Goal: Browse casually

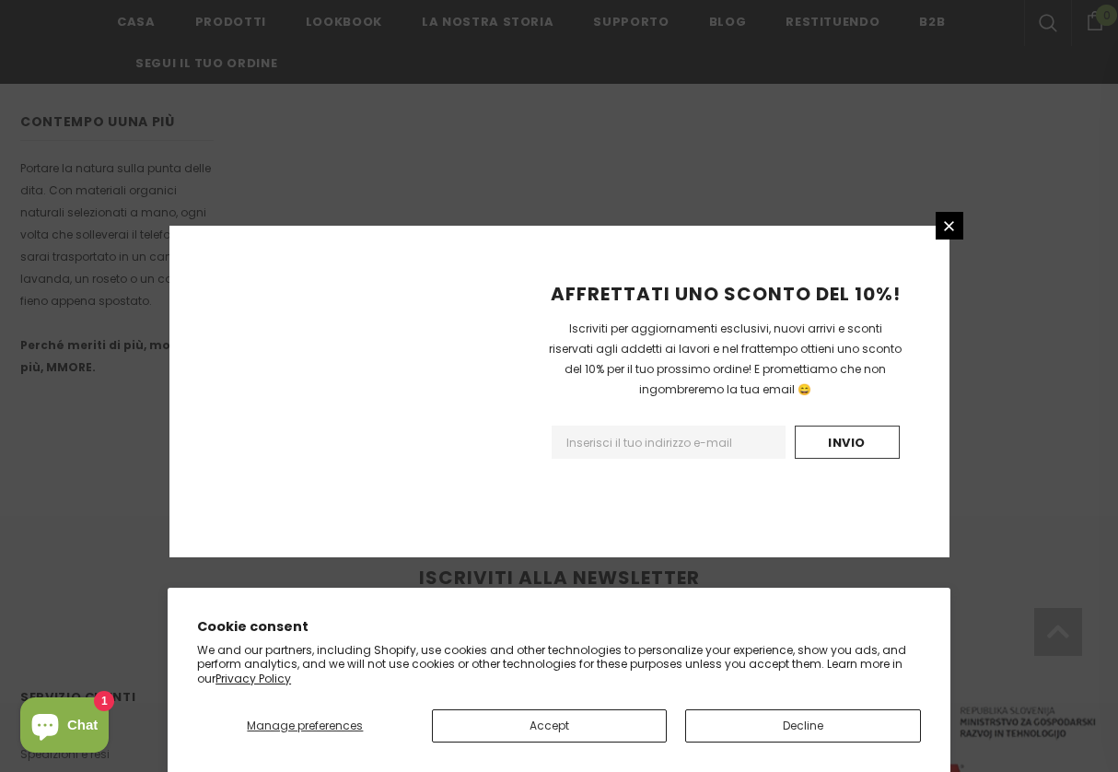
scroll to position [1154, 0]
